Goal: Task Accomplishment & Management: Use online tool/utility

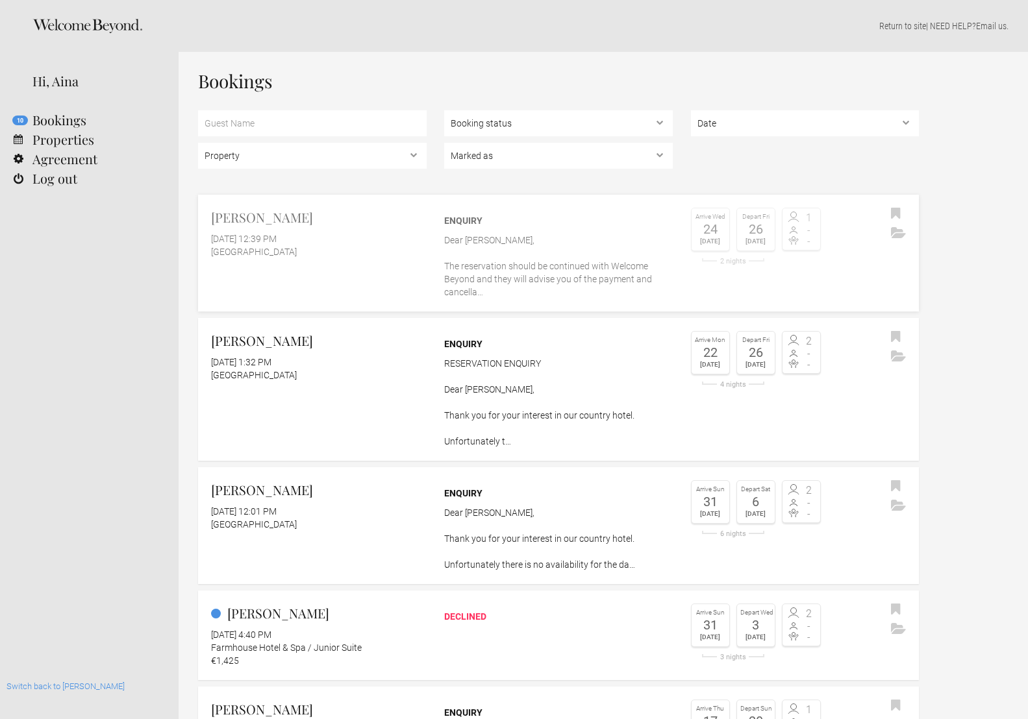
click at [273, 222] on h2 "[PERSON_NAME]" at bounding box center [319, 217] width 216 height 19
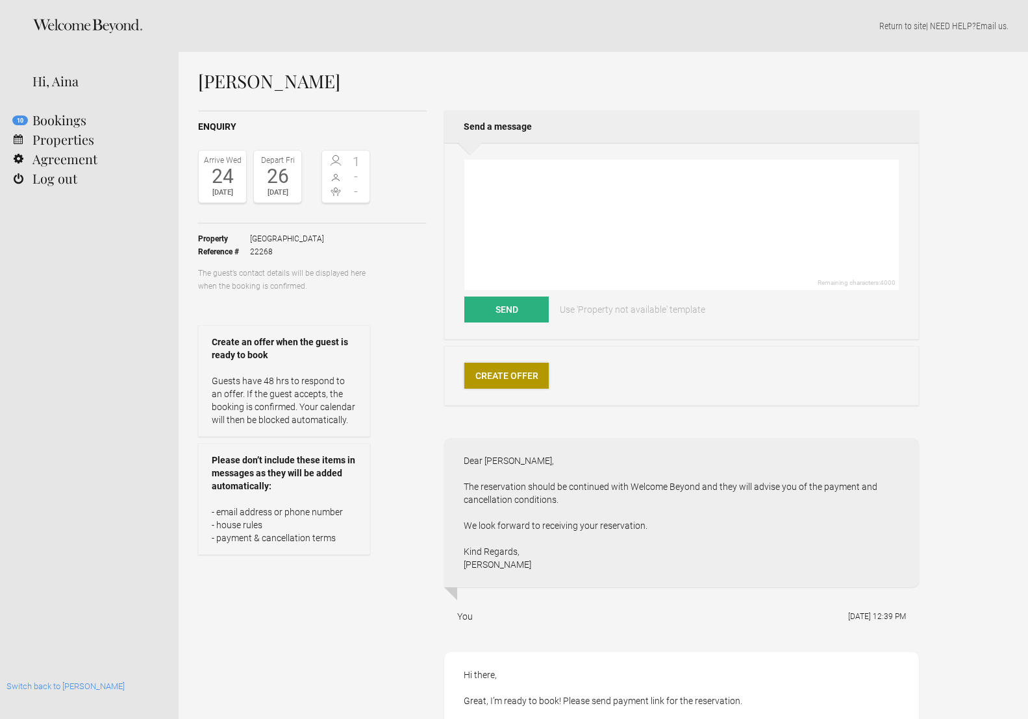
click at [513, 374] on link "Create Offer" at bounding box center [506, 376] width 84 height 26
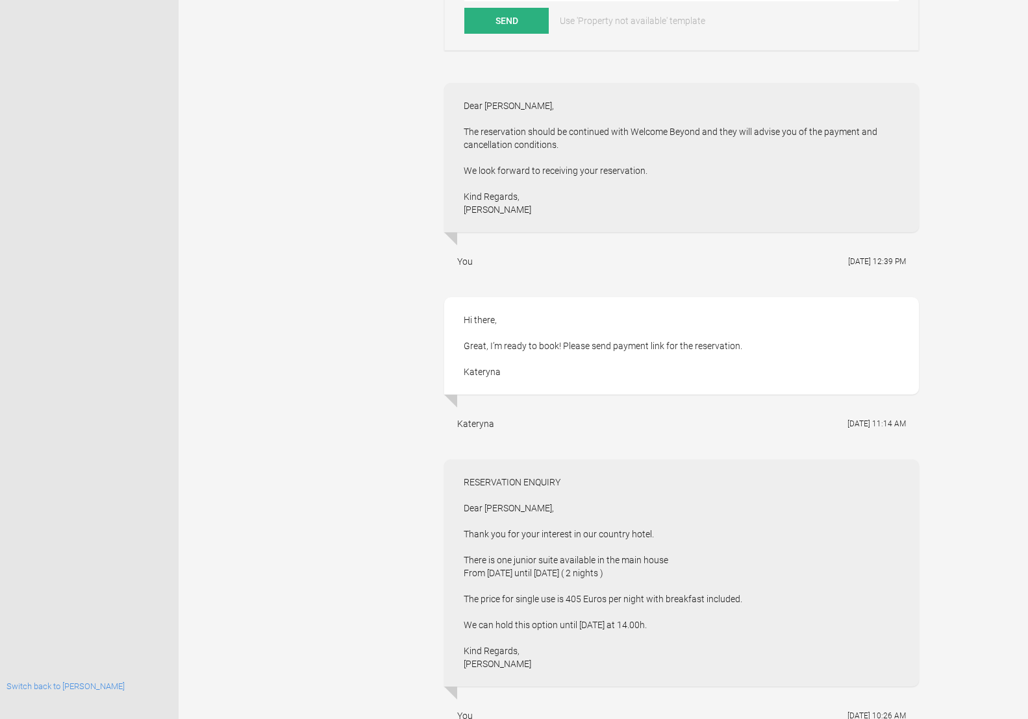
scroll to position [952, 0]
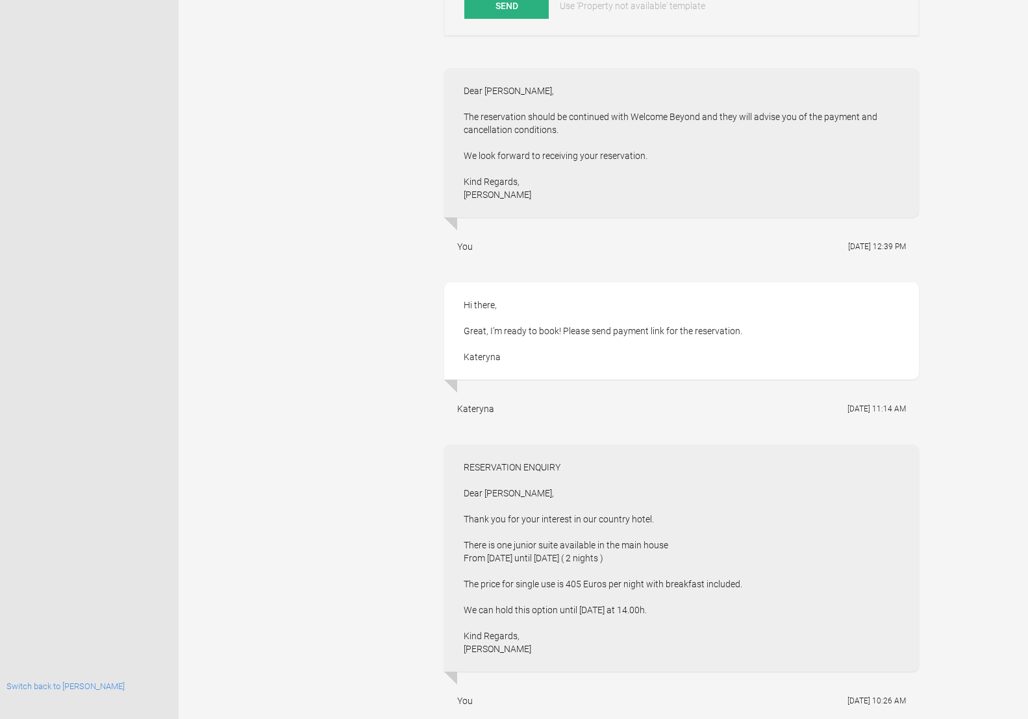
click at [575, 582] on div "RESERVATION ENQUIRY Dear [PERSON_NAME], Thank you for your interest in our coun…" at bounding box center [681, 558] width 475 height 227
drag, startPoint x: 512, startPoint y: 547, endPoint x: 559, endPoint y: 543, distance: 46.9
click at [559, 543] on div "RESERVATION ENQUIRY Dear [PERSON_NAME], Thank you for your interest in our coun…" at bounding box center [681, 558] width 475 height 227
copy div "junior suite"
click at [559, 543] on div "RESERVATION ENQUIRY Dear [PERSON_NAME], Thank you for your interest in our coun…" at bounding box center [681, 558] width 475 height 227
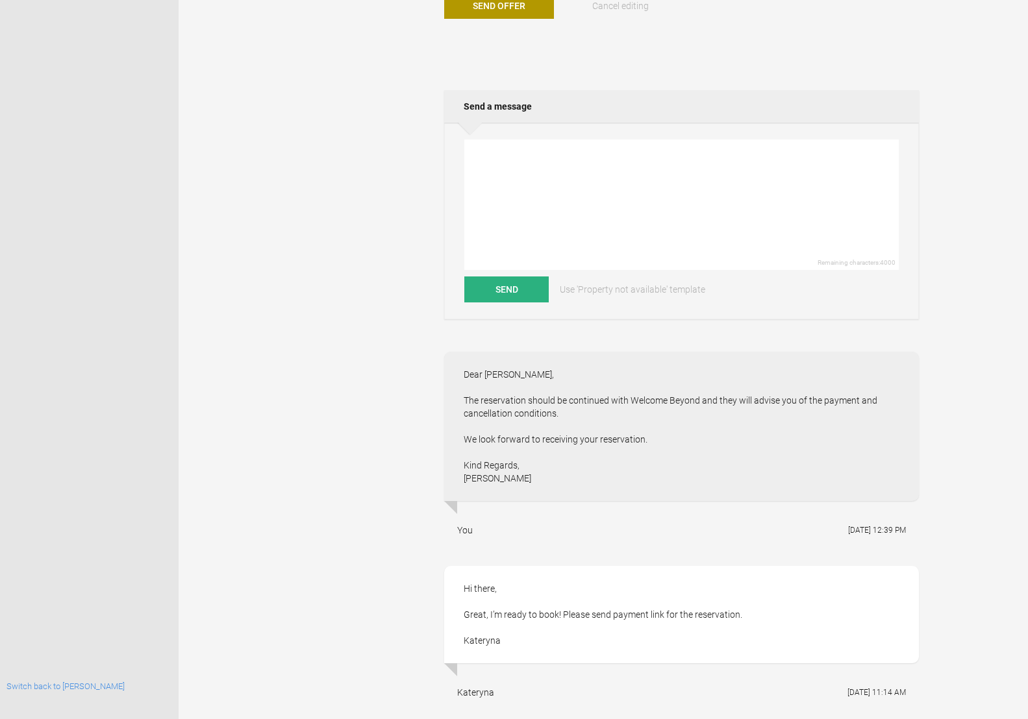
scroll to position [0, 0]
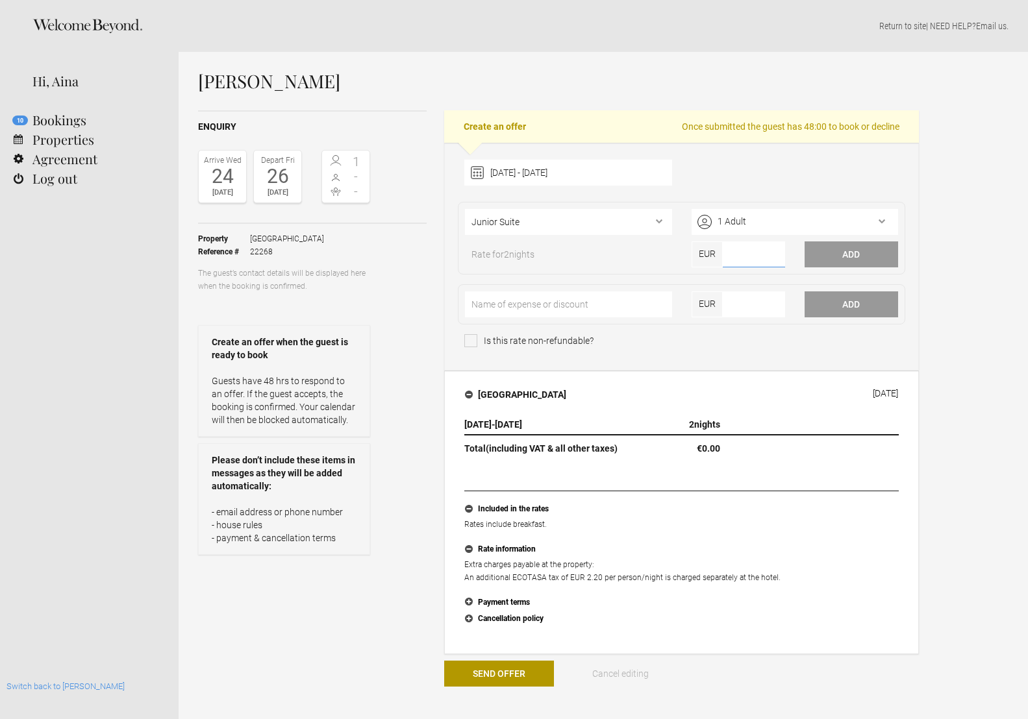
click at [745, 249] on input"] "number" at bounding box center [754, 255] width 62 height 26
type input"] "810"
click at [830, 257] on button "Add" at bounding box center [850, 255] width 93 height 26
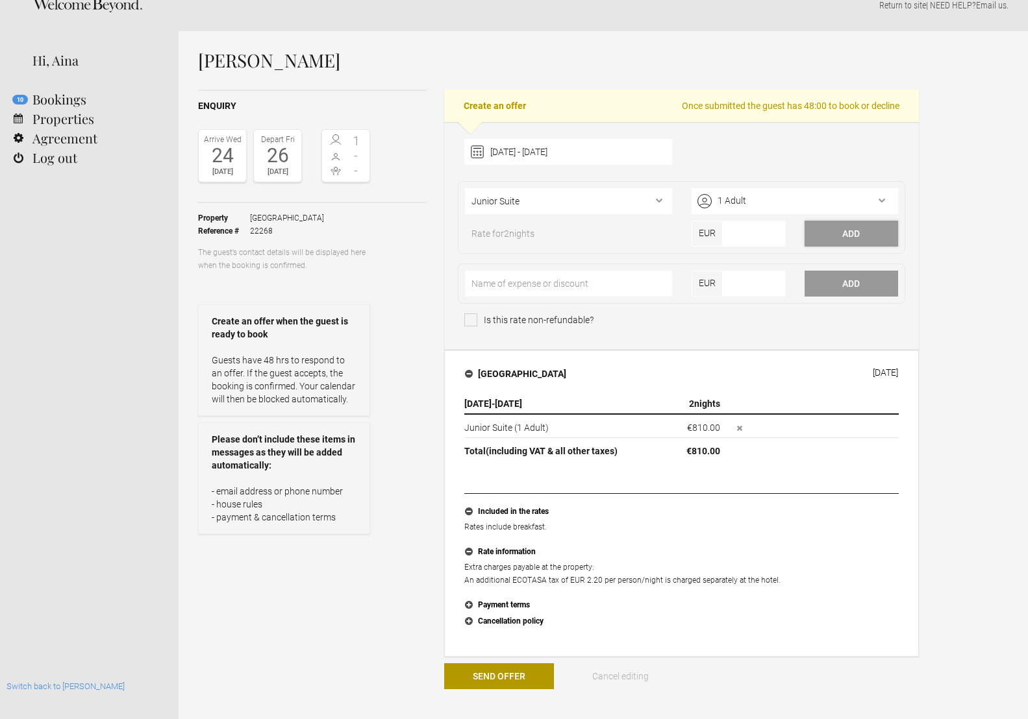
scroll to position [34, 0]
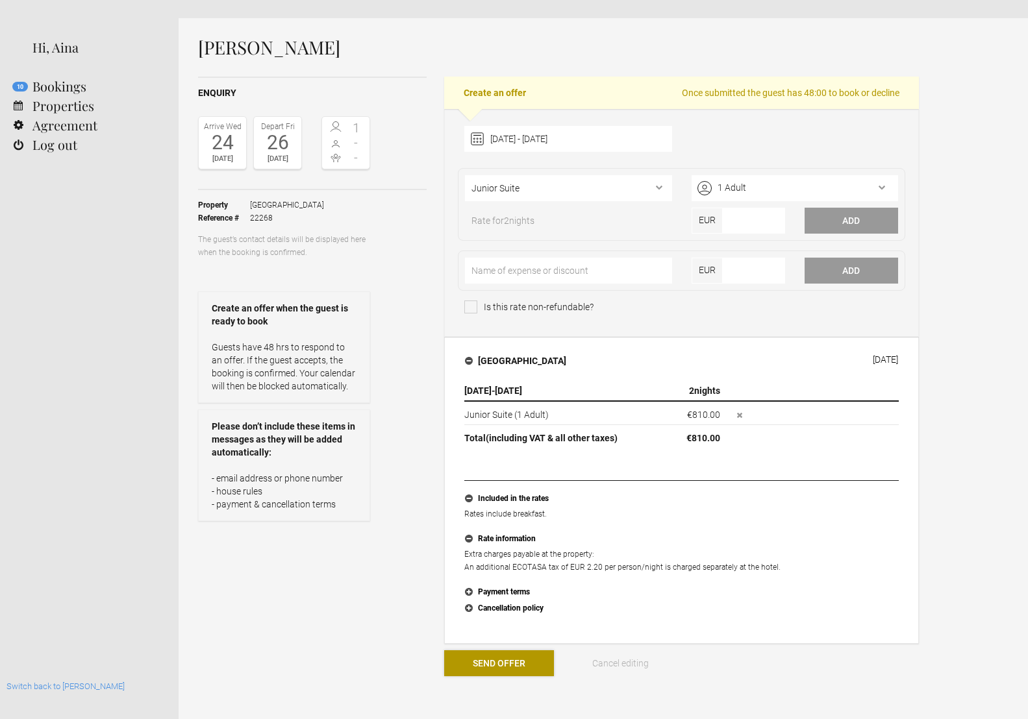
click at [512, 669] on button "Send Offer" at bounding box center [499, 664] width 110 height 26
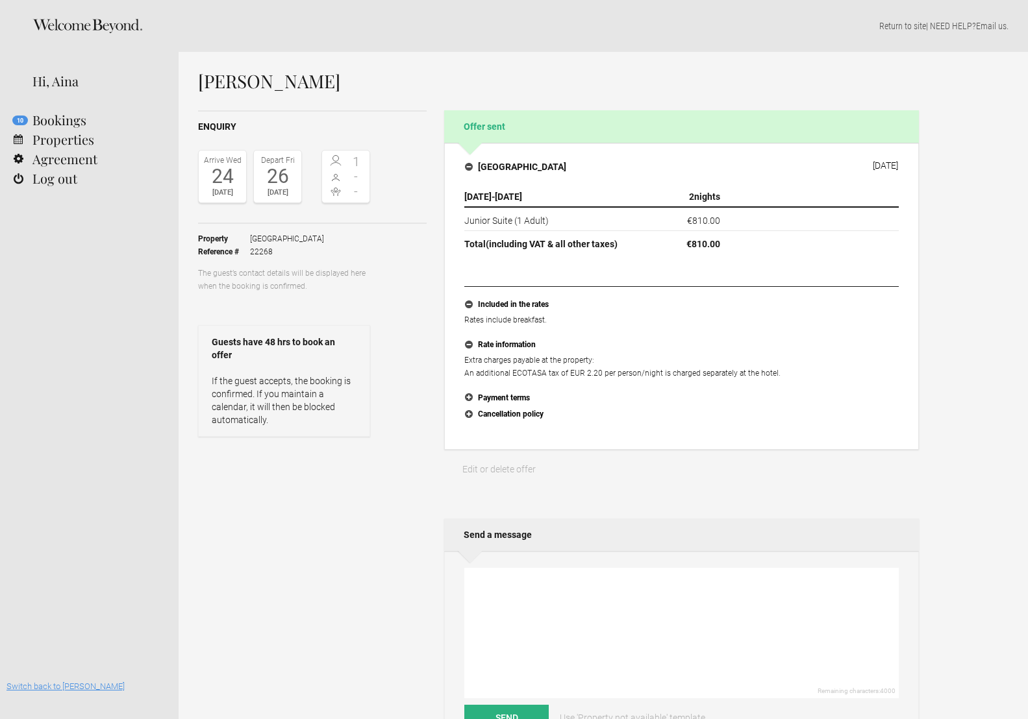
click at [73, 687] on link "Switch back to [PERSON_NAME]" at bounding box center [65, 687] width 118 height 10
